Goal: Check status: Check status

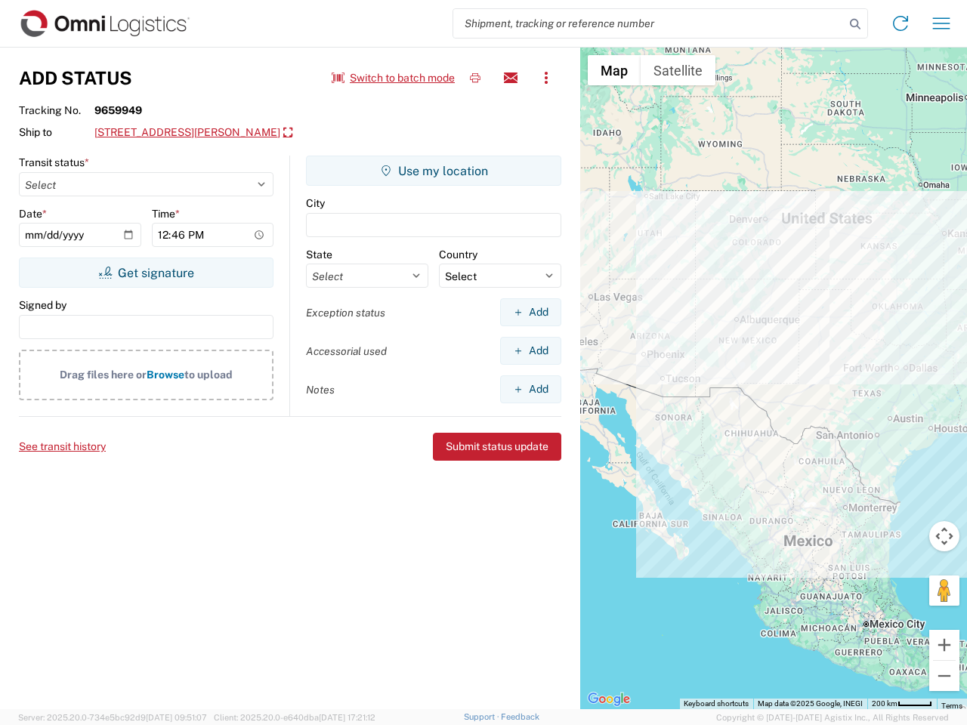
click at [649, 23] on input "search" at bounding box center [648, 23] width 391 height 29
click at [855, 24] on icon at bounding box center [855, 24] width 21 height 21
click at [901, 23] on icon at bounding box center [901, 23] width 24 height 24
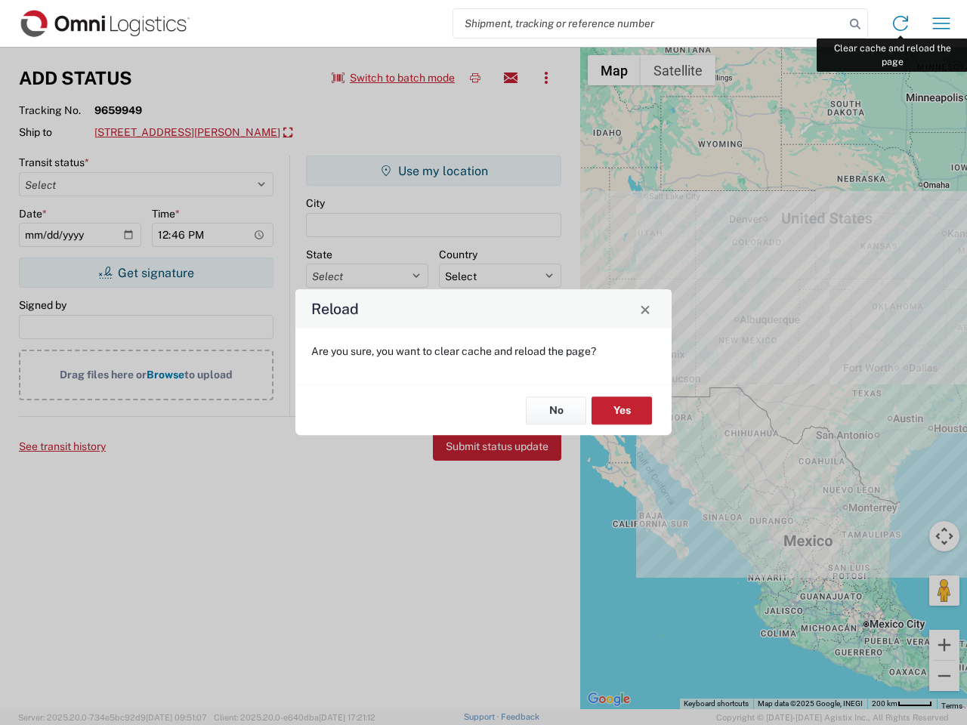
click at [942, 23] on div "Reload Are you sure, you want to clear cache and reload the page? No Yes" at bounding box center [483, 362] width 967 height 725
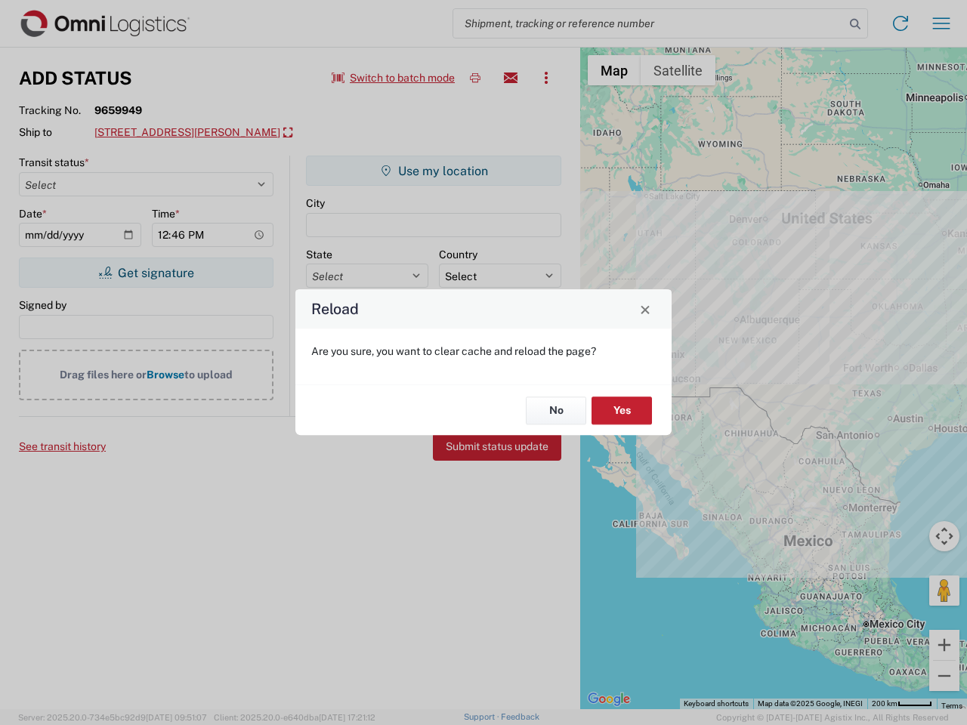
click at [394, 78] on div "Reload Are you sure, you want to clear cache and reload the page? No Yes" at bounding box center [483, 362] width 967 height 725
click at [475, 78] on div "Reload Are you sure, you want to clear cache and reload the page? No Yes" at bounding box center [483, 362] width 967 height 725
click at [511, 78] on div "Reload Are you sure, you want to clear cache and reload the page? No Yes" at bounding box center [483, 362] width 967 height 725
click at [546, 78] on div "Reload Are you sure, you want to clear cache and reload the page? No Yes" at bounding box center [483, 362] width 967 height 725
click at [207, 133] on div "Reload Are you sure, you want to clear cache and reload the page? No Yes" at bounding box center [483, 362] width 967 height 725
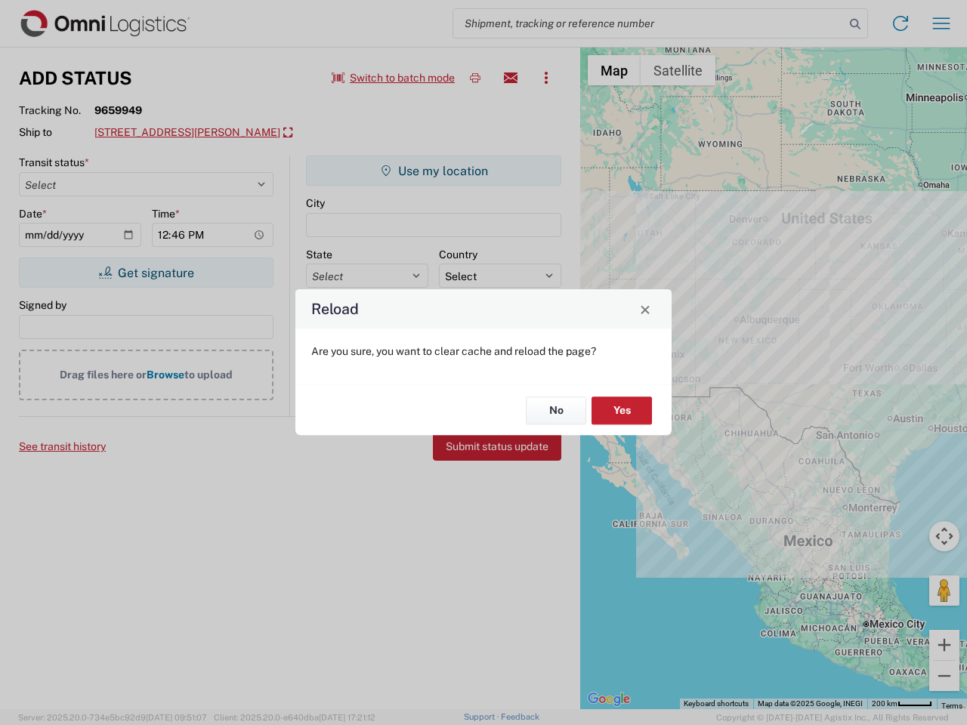
click at [146, 273] on div "Reload Are you sure, you want to clear cache and reload the page? No Yes" at bounding box center [483, 362] width 967 height 725
